Goal: Information Seeking & Learning: Learn about a topic

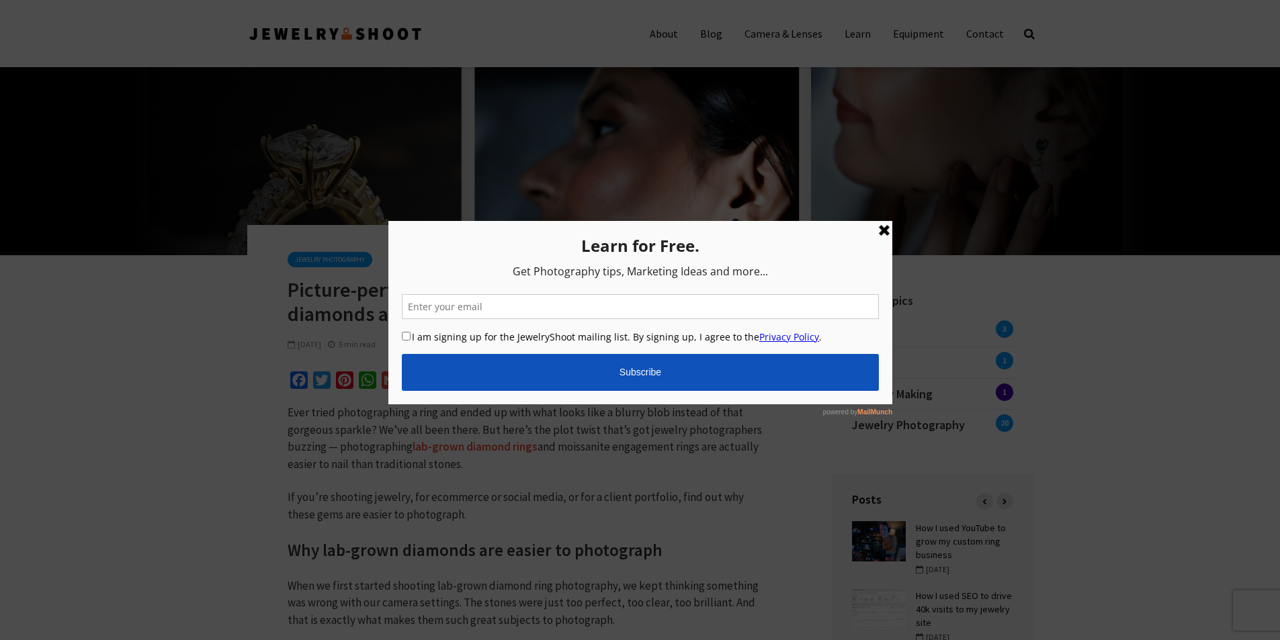
drag, startPoint x: 879, startPoint y: 228, endPoint x: 1161, endPoint y: 369, distance: 315.2
click at [879, 228] on link at bounding box center [884, 230] width 16 height 16
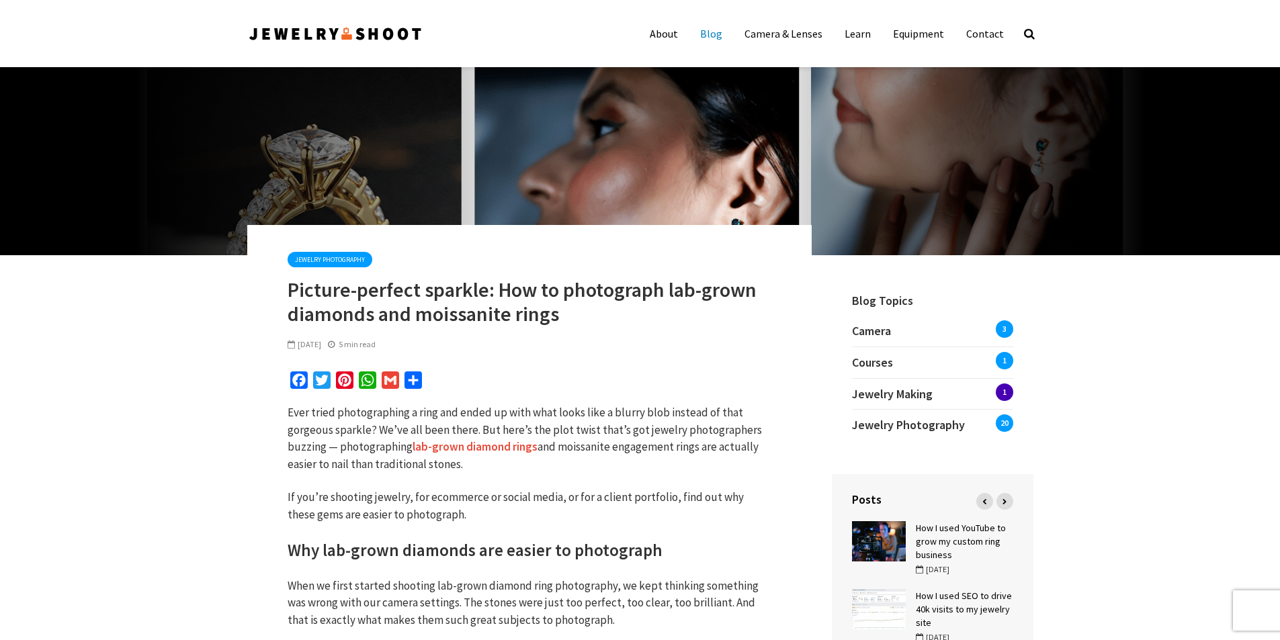
click at [714, 35] on link "Blog" at bounding box center [711, 33] width 42 height 27
